Goal: Information Seeking & Learning: Find contact information

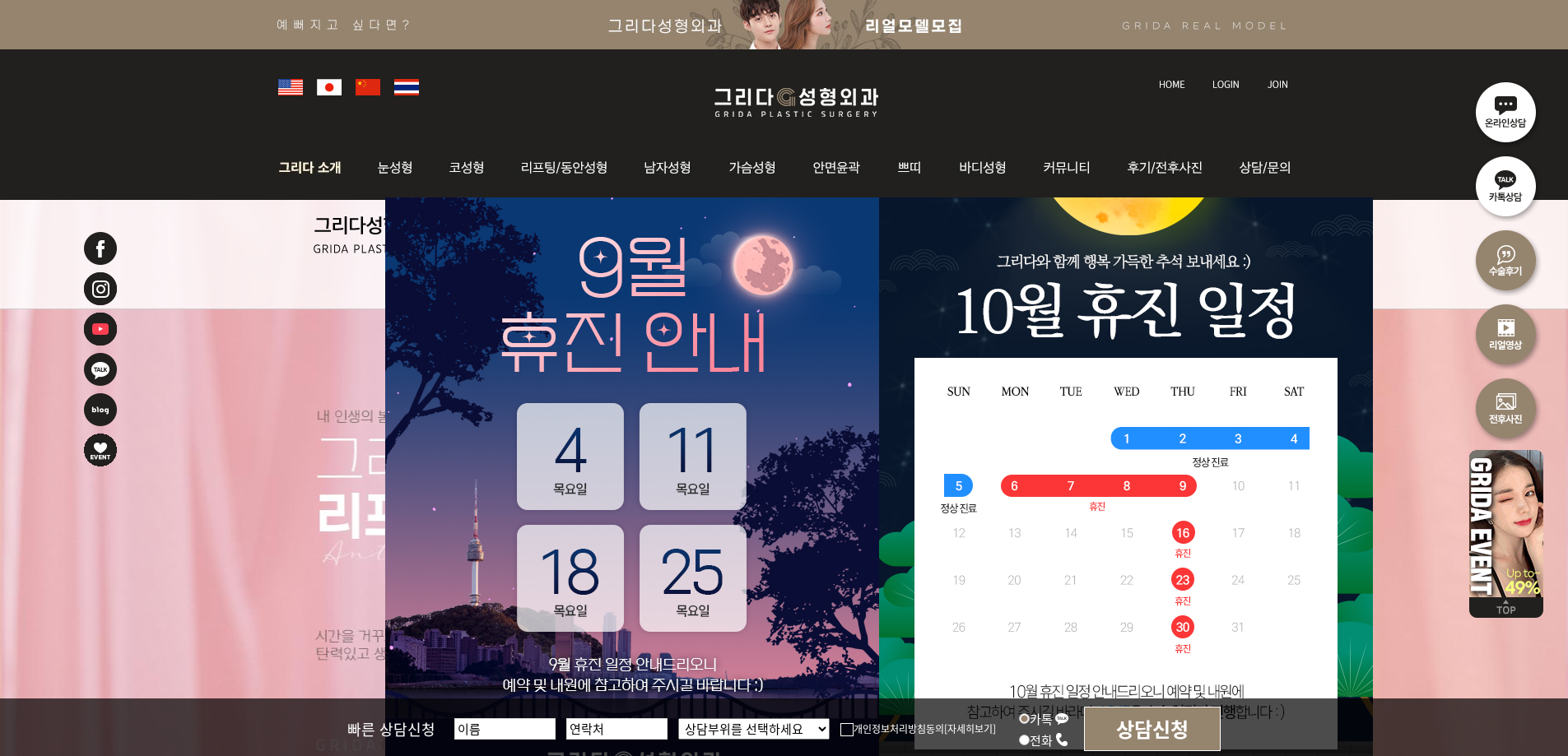
click at [319, 172] on img at bounding box center [314, 167] width 89 height 64
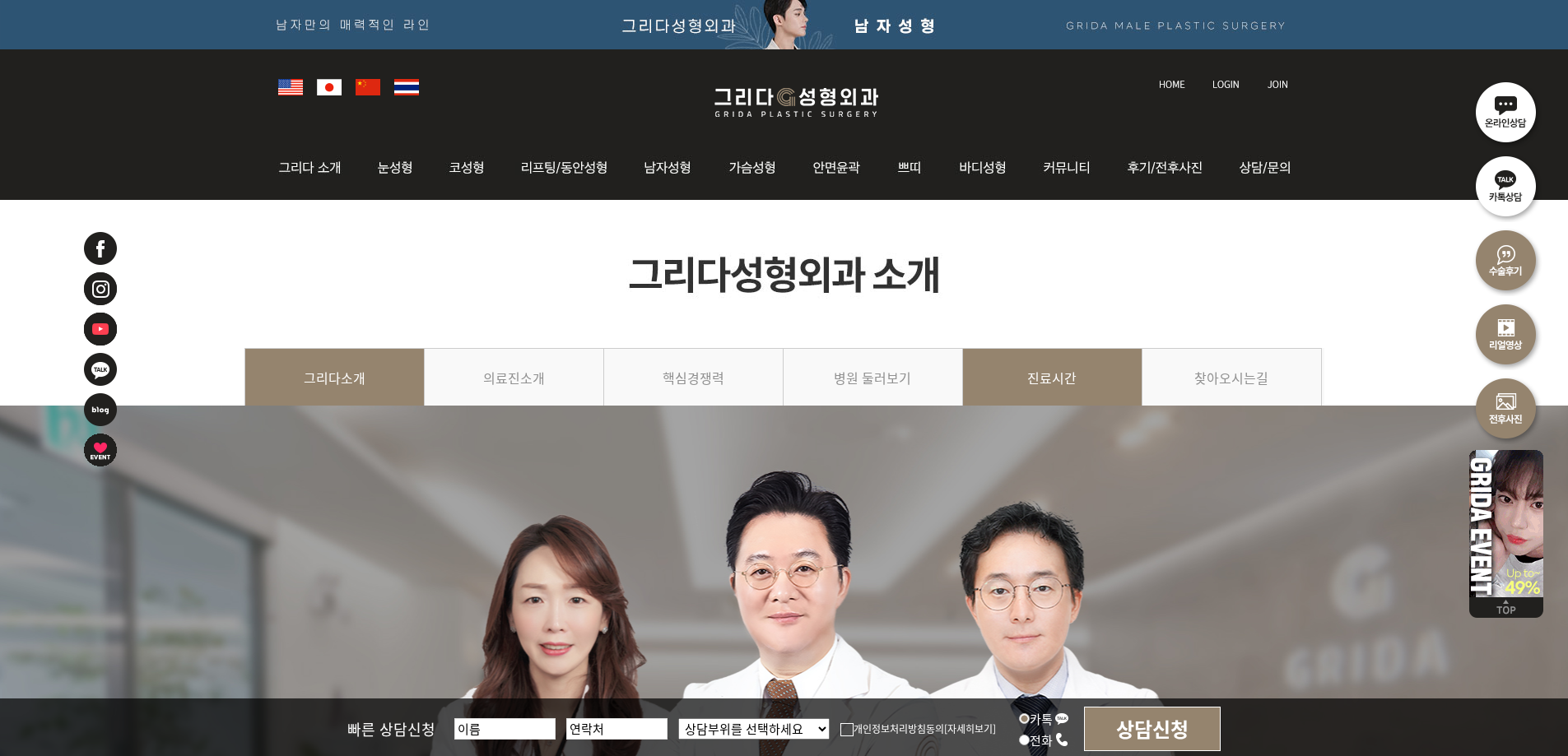
click at [1099, 374] on link "진료시간" at bounding box center [1053, 385] width 179 height 75
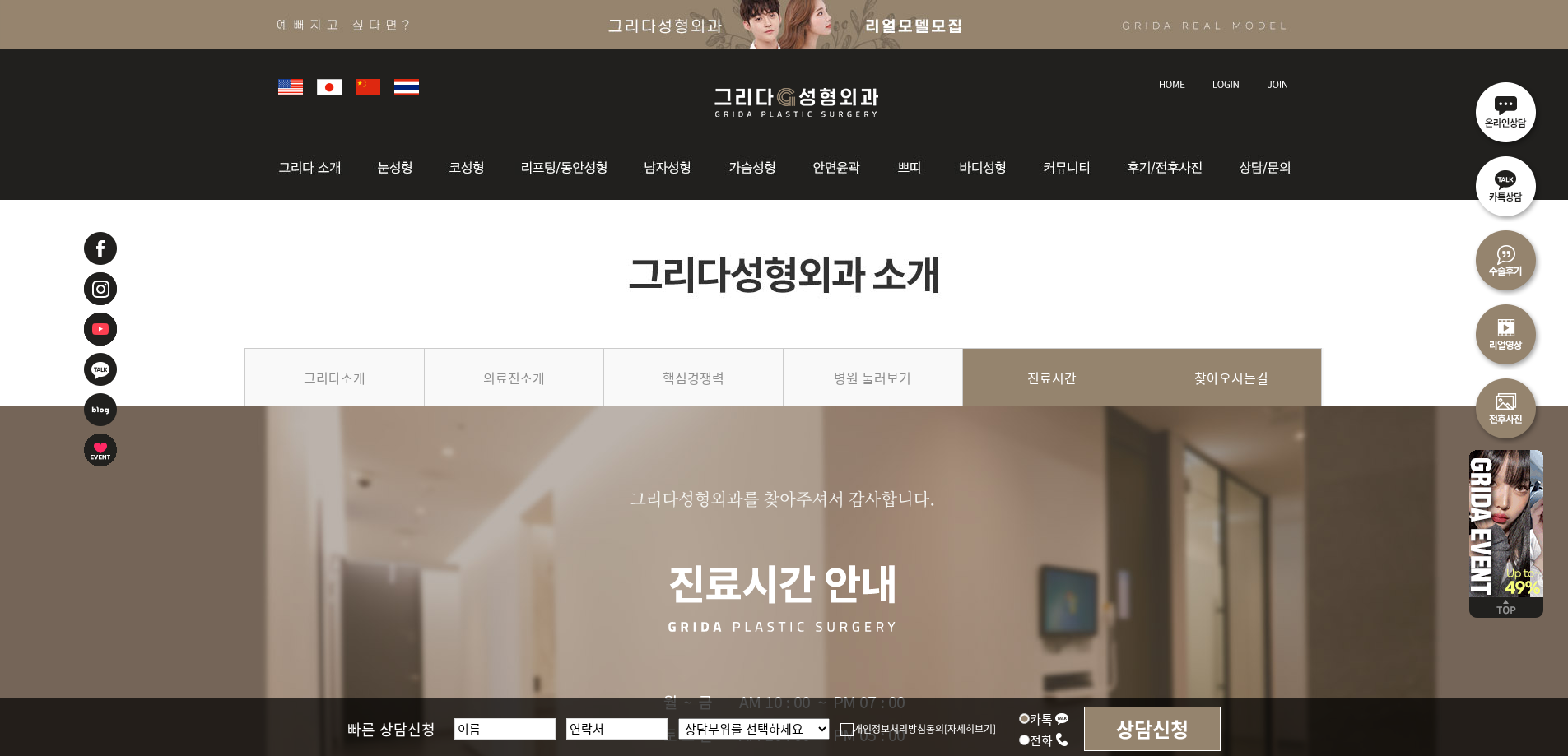
click at [1231, 377] on link "찾아오시는길" at bounding box center [1232, 385] width 179 height 75
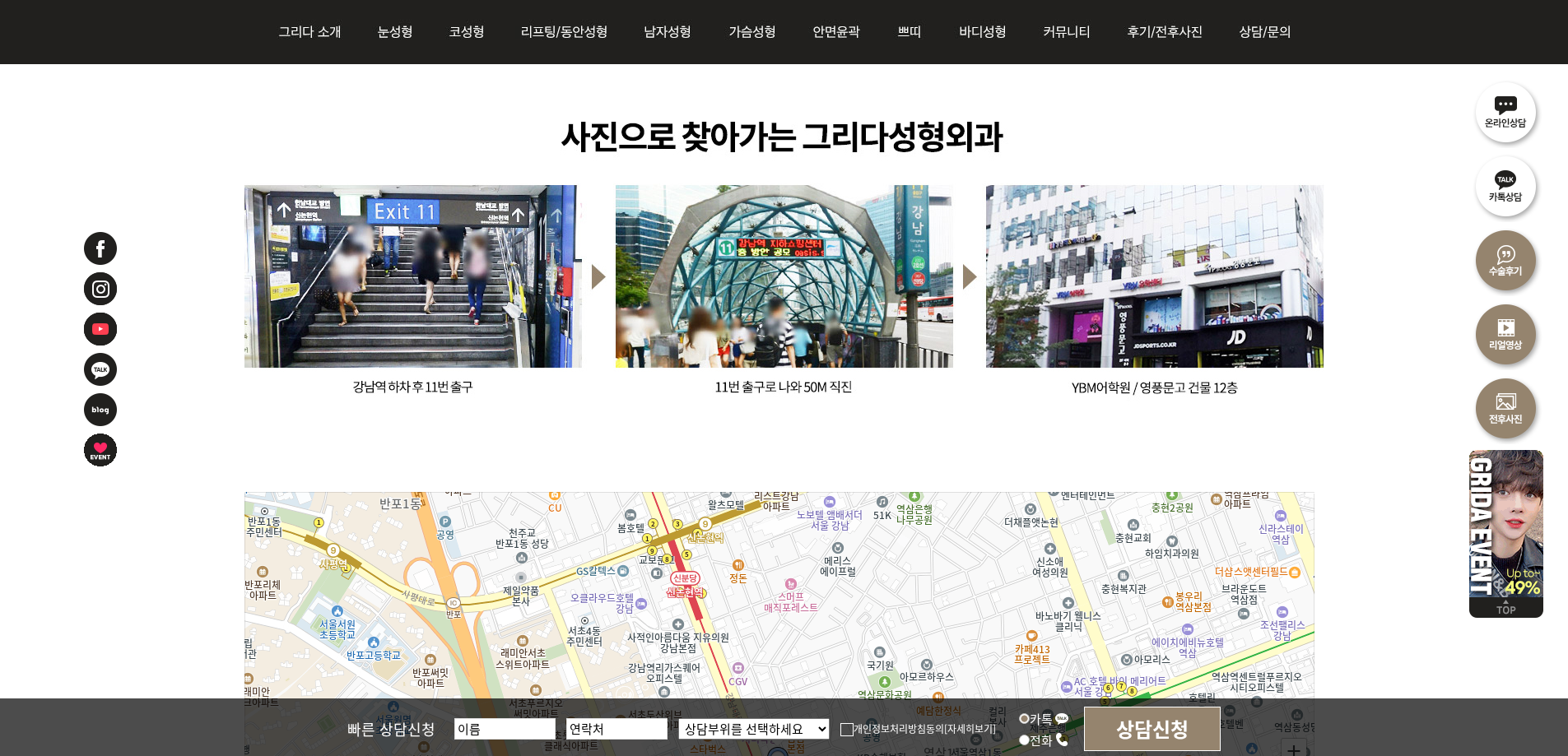
scroll to position [1728, 0]
